Goal: Task Accomplishment & Management: Manage account settings

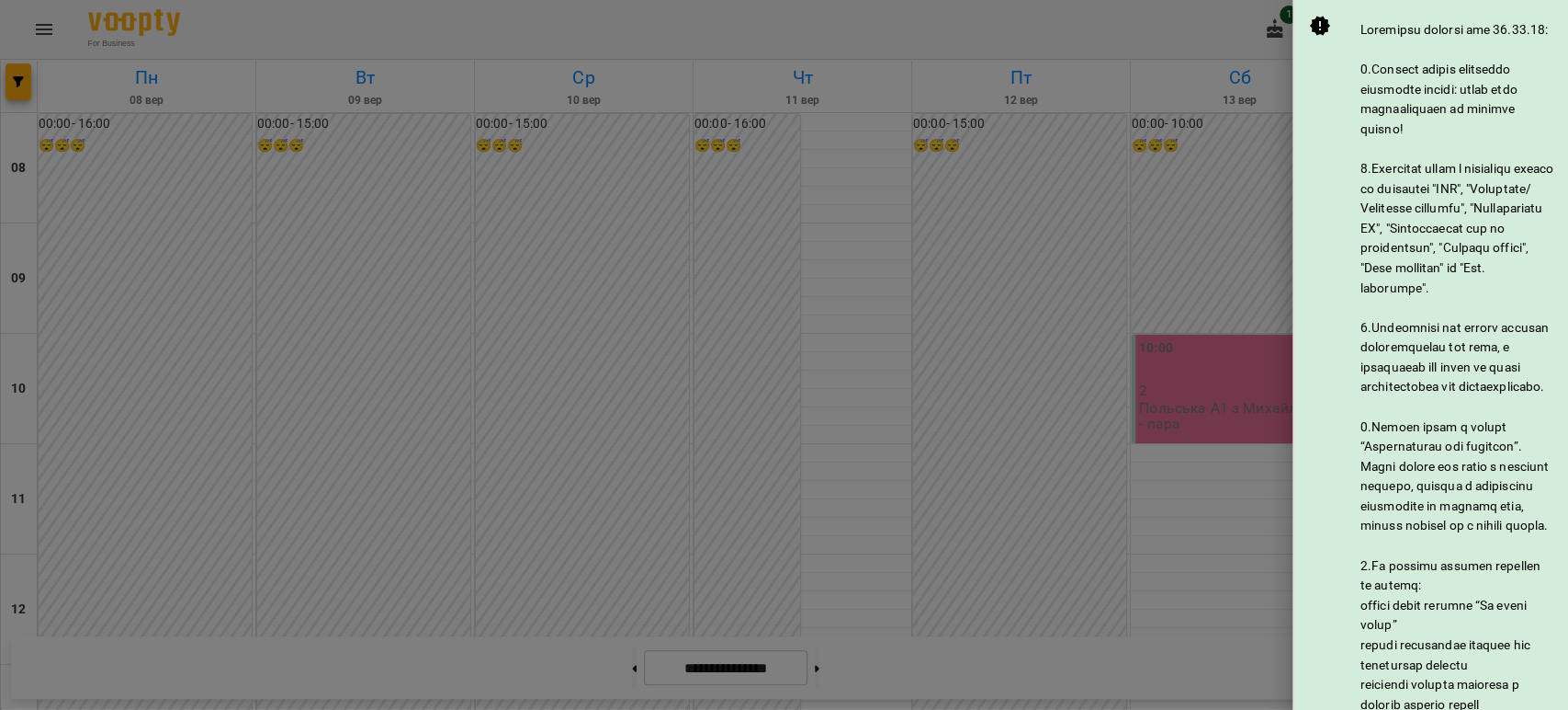
scroll to position [862, 0]
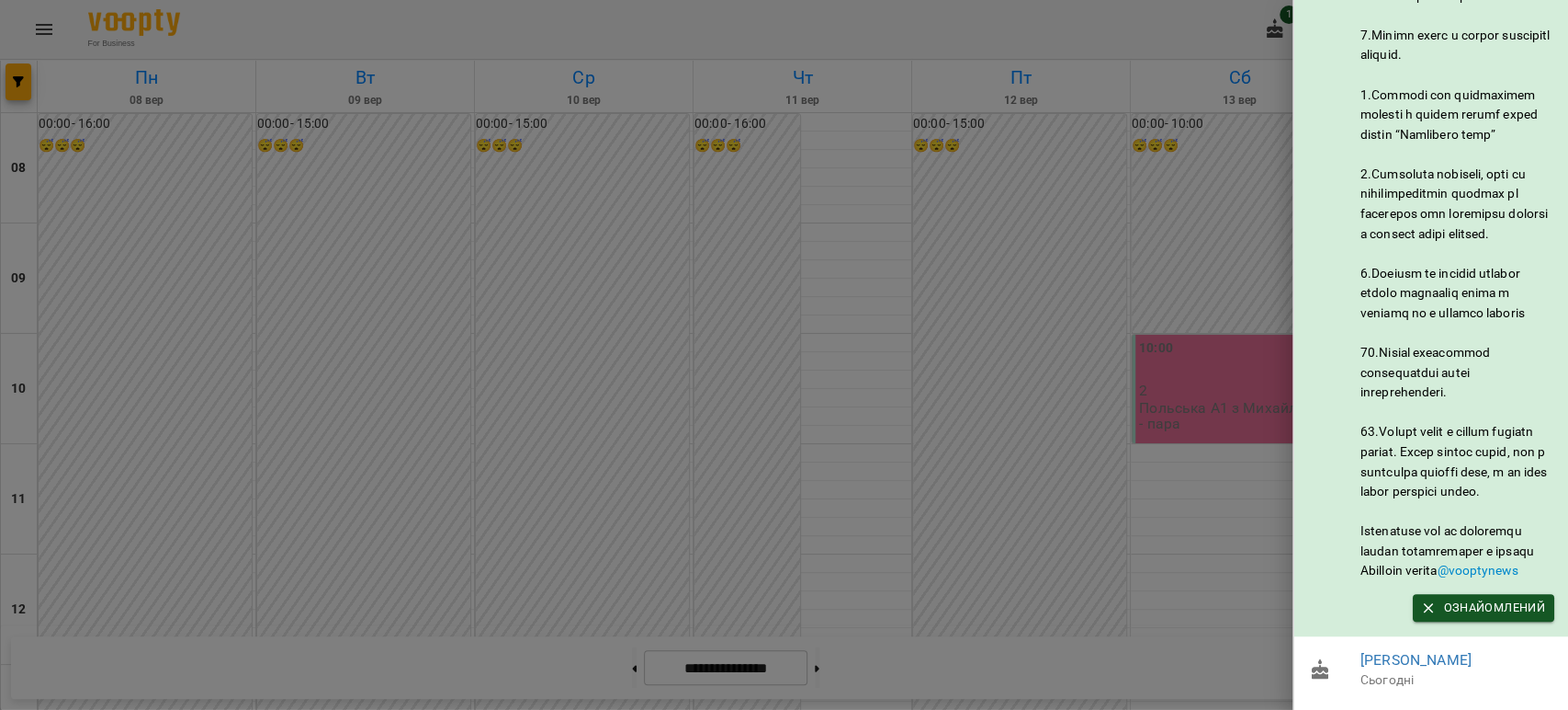
click at [1078, 257] on div at bounding box center [784, 355] width 1568 height 710
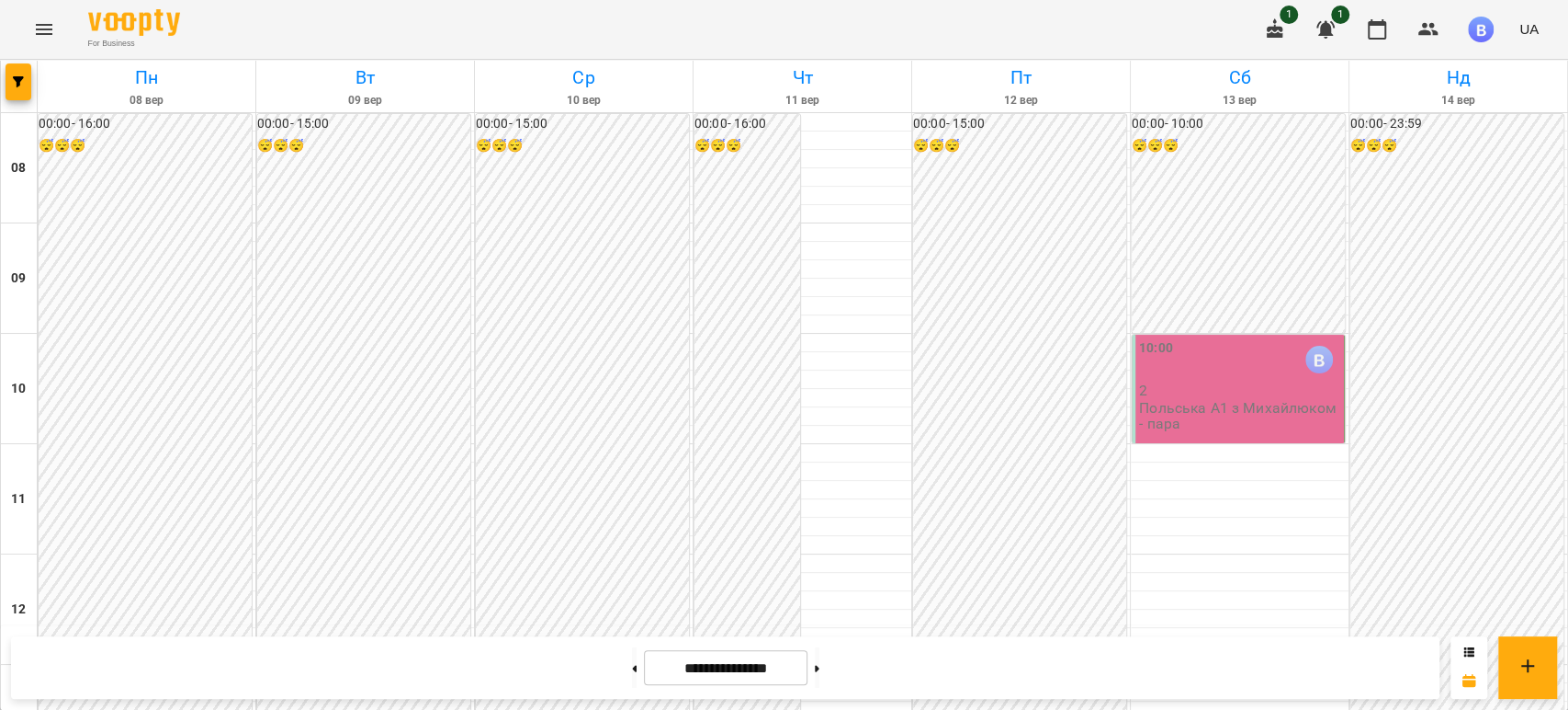
scroll to position [1140, 0]
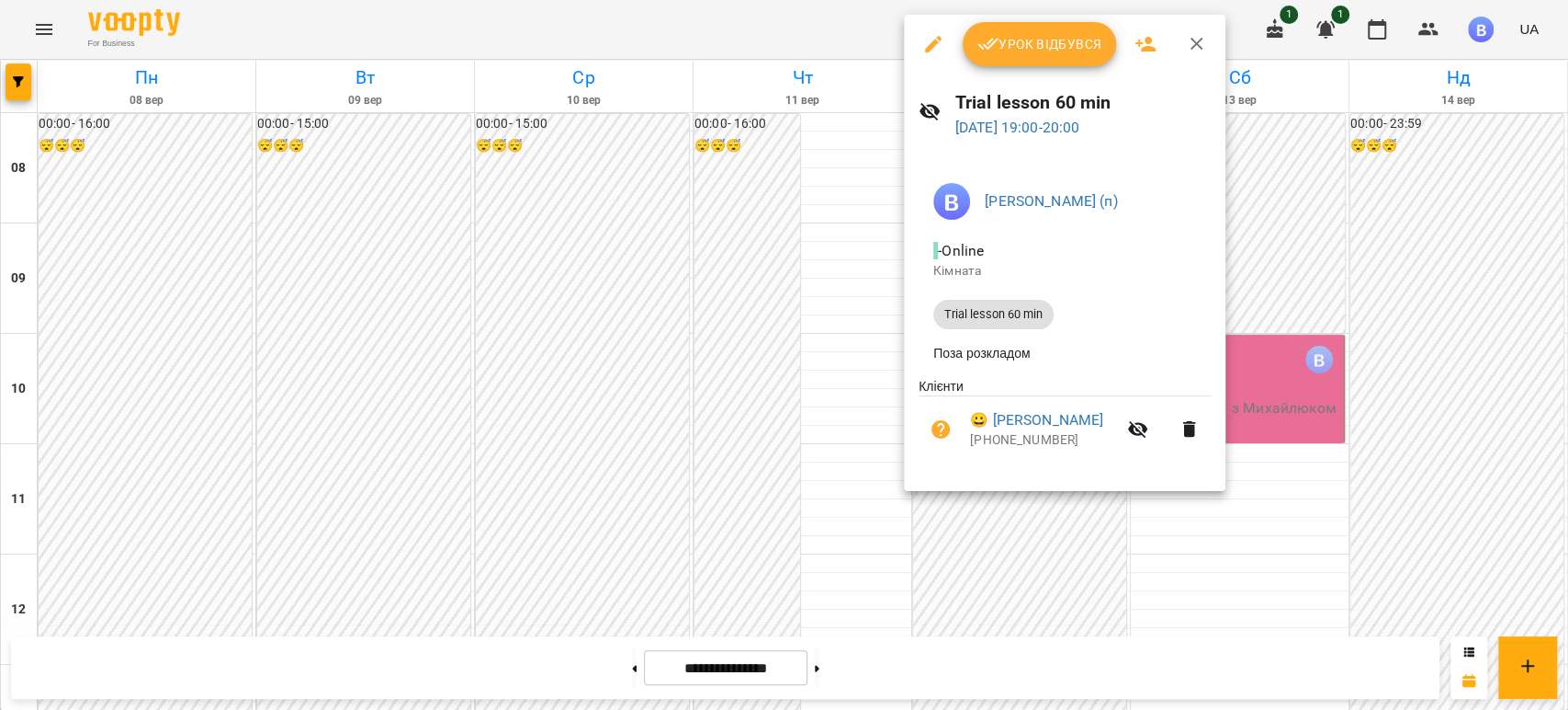
click at [1017, 51] on span "Урок відбувся" at bounding box center [1039, 44] width 125 height 22
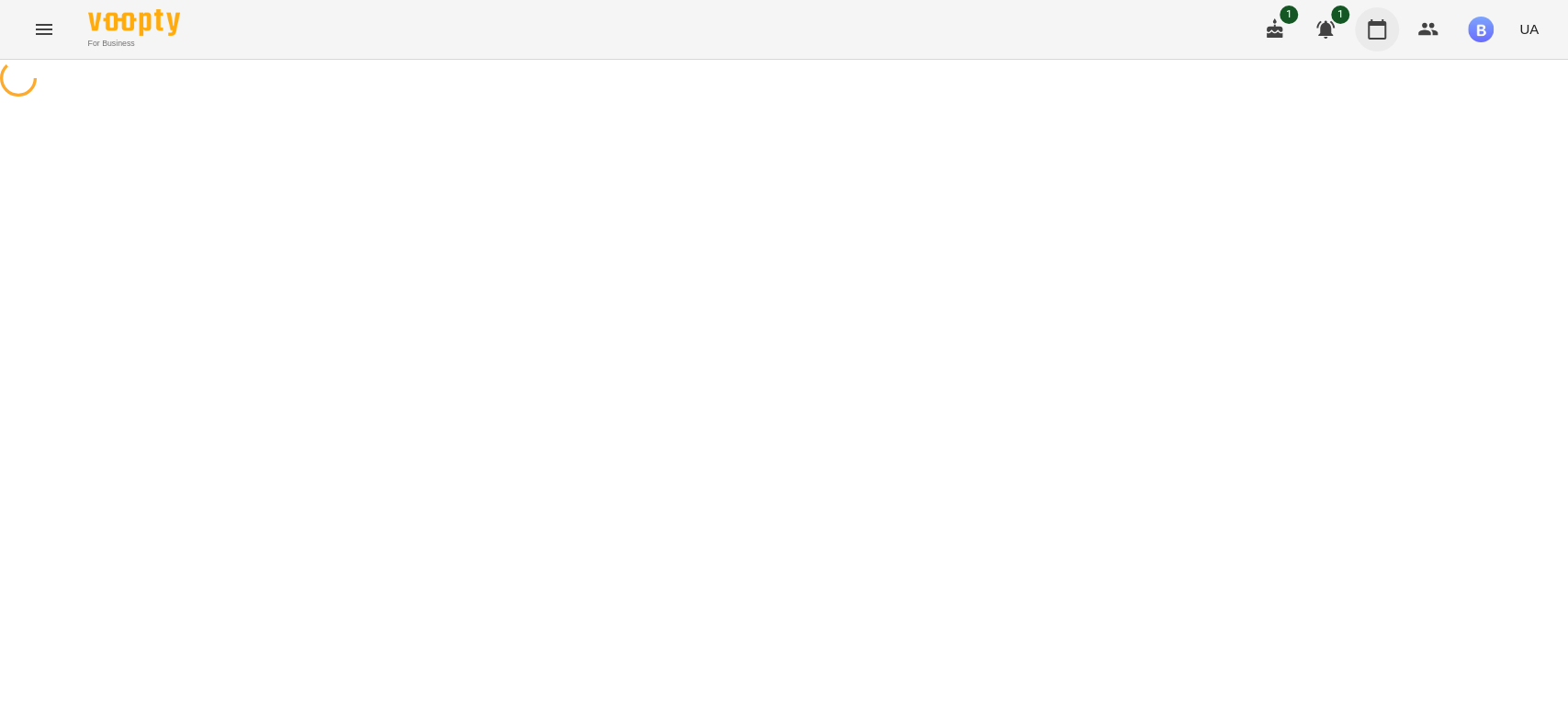
click at [1361, 42] on button "button" at bounding box center [1377, 29] width 44 height 44
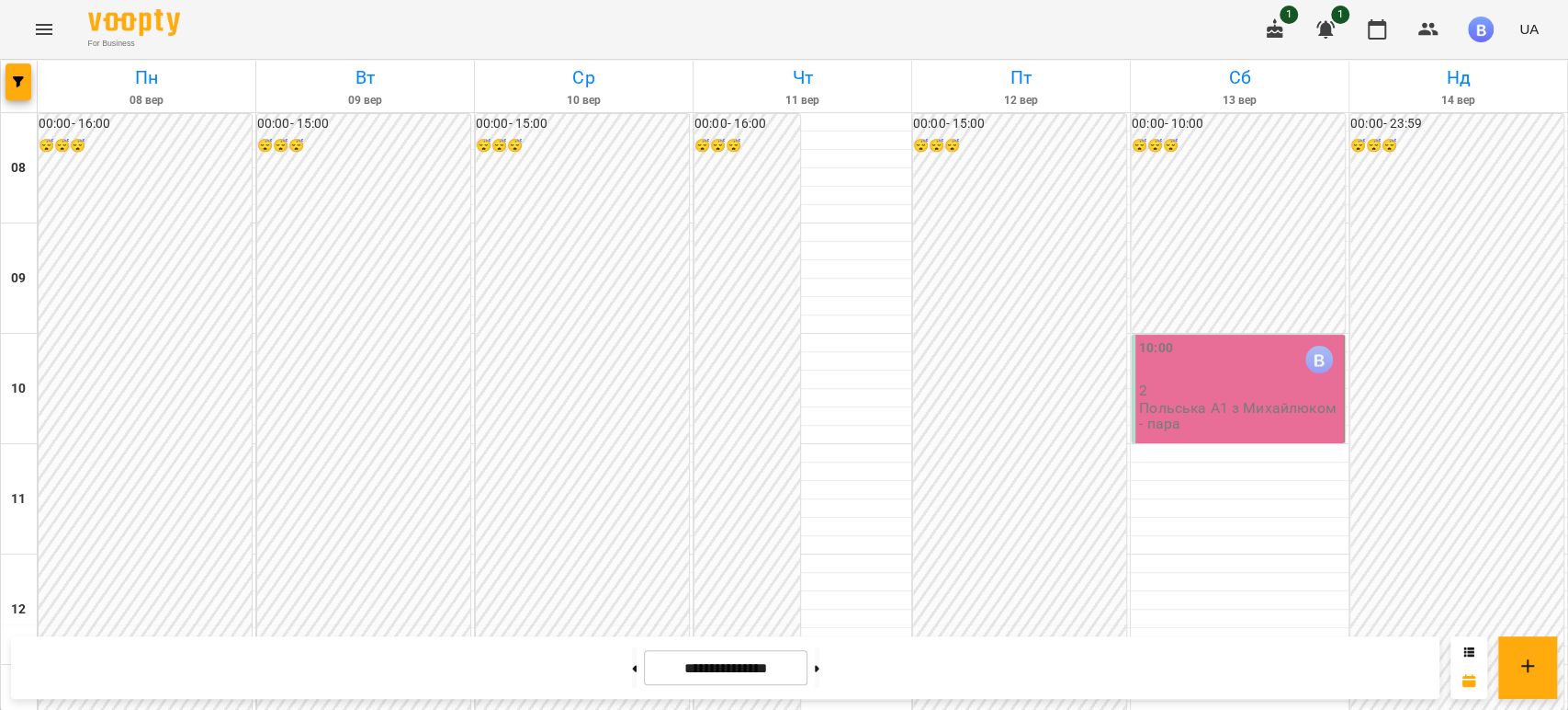
scroll to position [1124, 0]
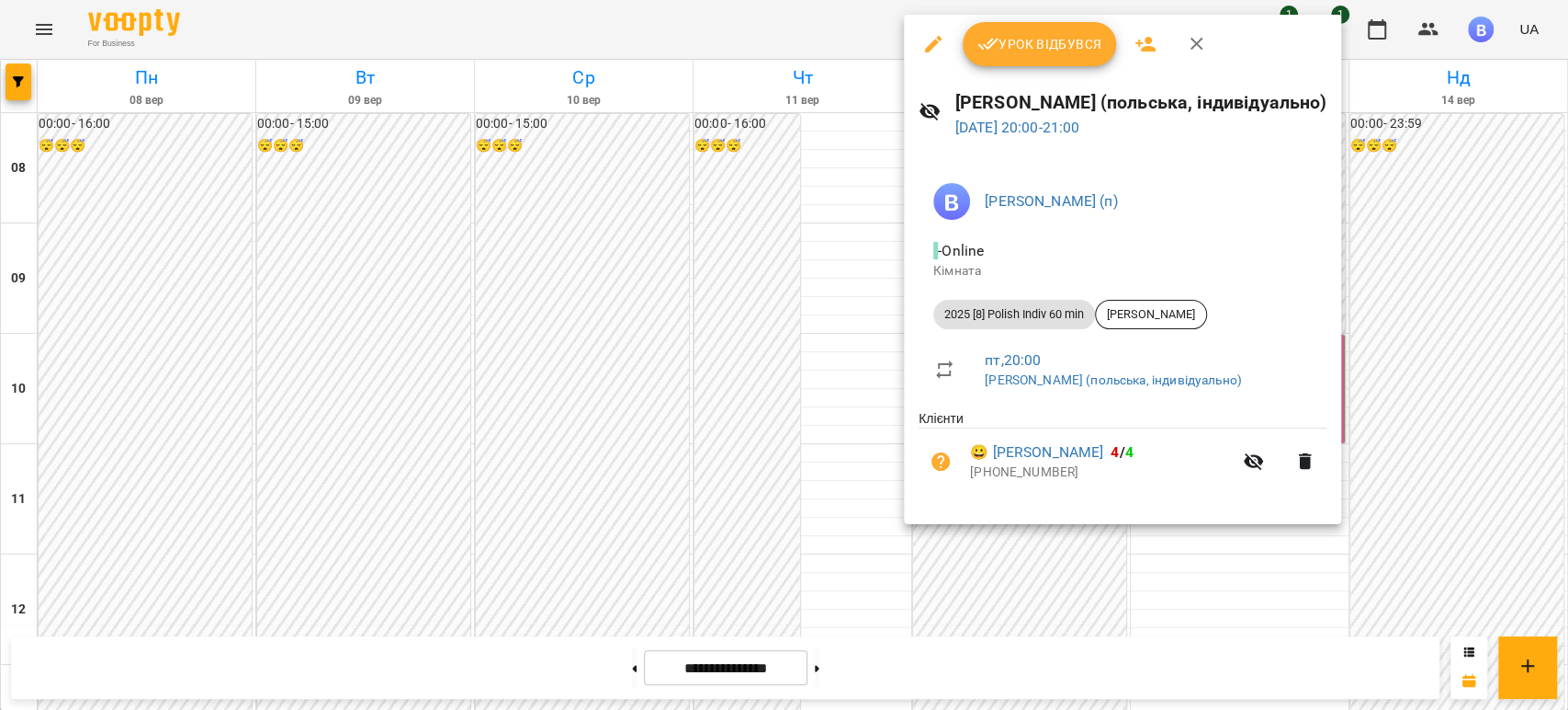
click at [1020, 41] on span "Урок відбувся" at bounding box center [1039, 44] width 125 height 22
